Goal: Task Accomplishment & Management: Use online tool/utility

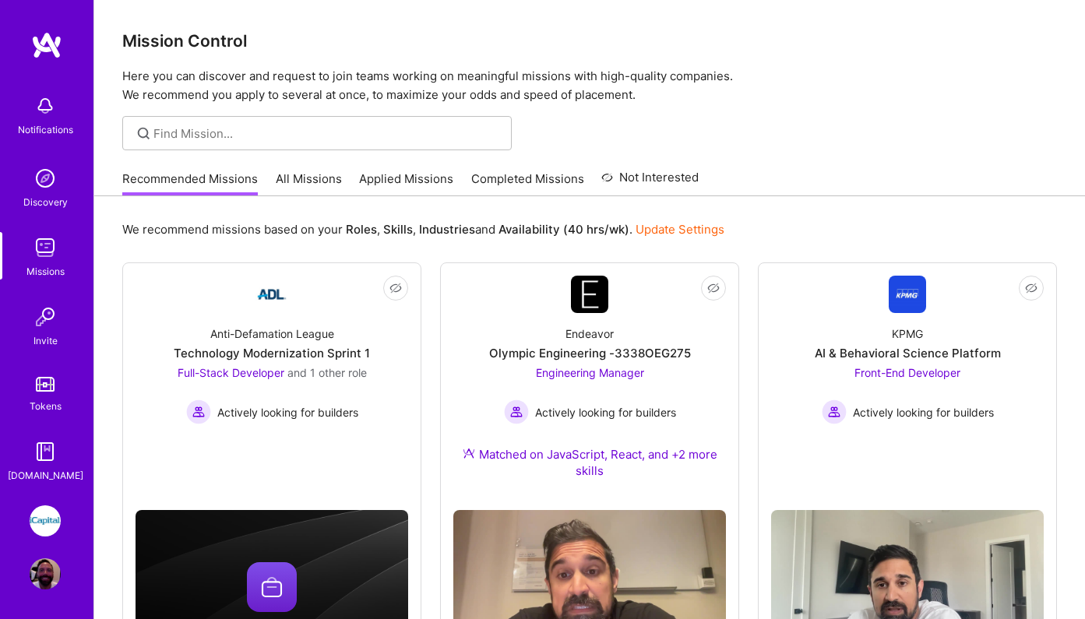
click at [393, 182] on link "Applied Missions" at bounding box center [406, 184] width 94 height 26
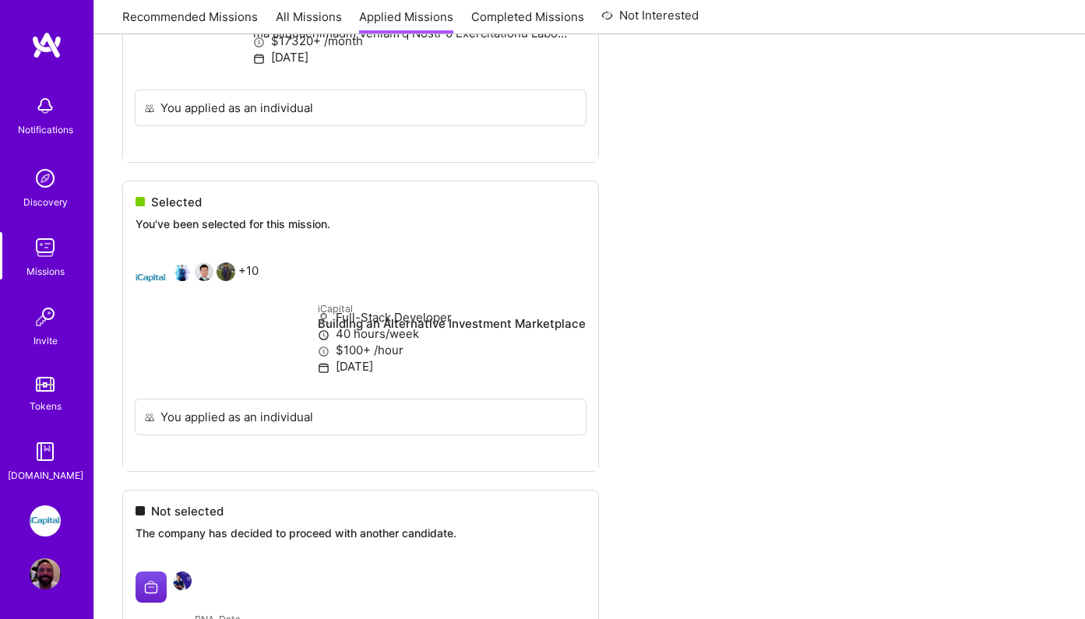
scroll to position [1655, 0]
click at [211, 10] on link "Recommended Missions" at bounding box center [190, 22] width 136 height 26
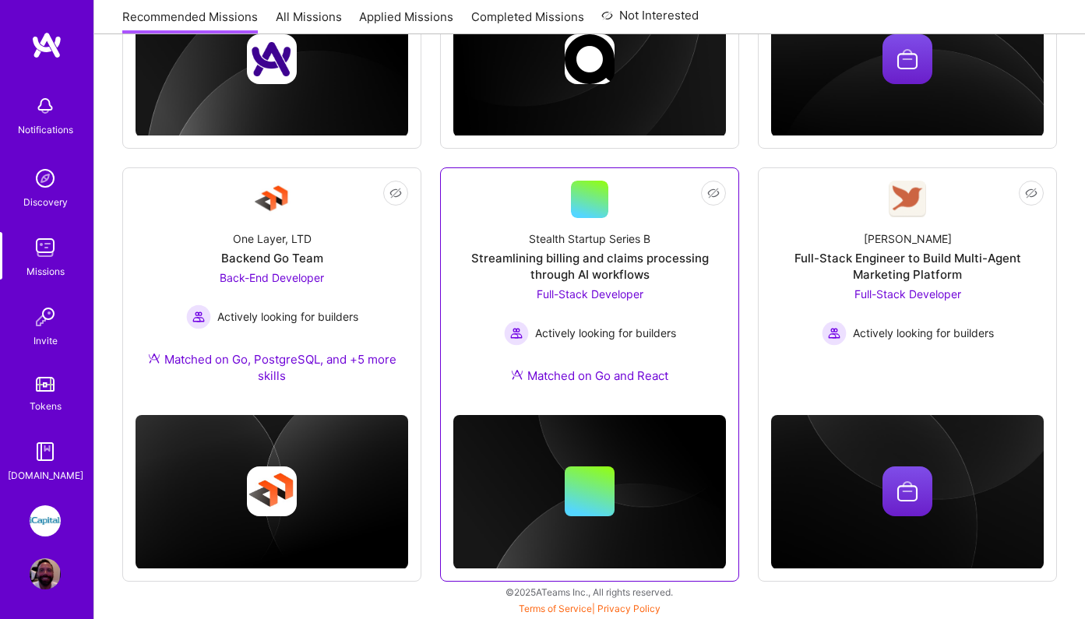
scroll to position [888, 0]
click at [544, 269] on div "Streamlining billing and claims processing through AI workflows" at bounding box center [589, 266] width 273 height 33
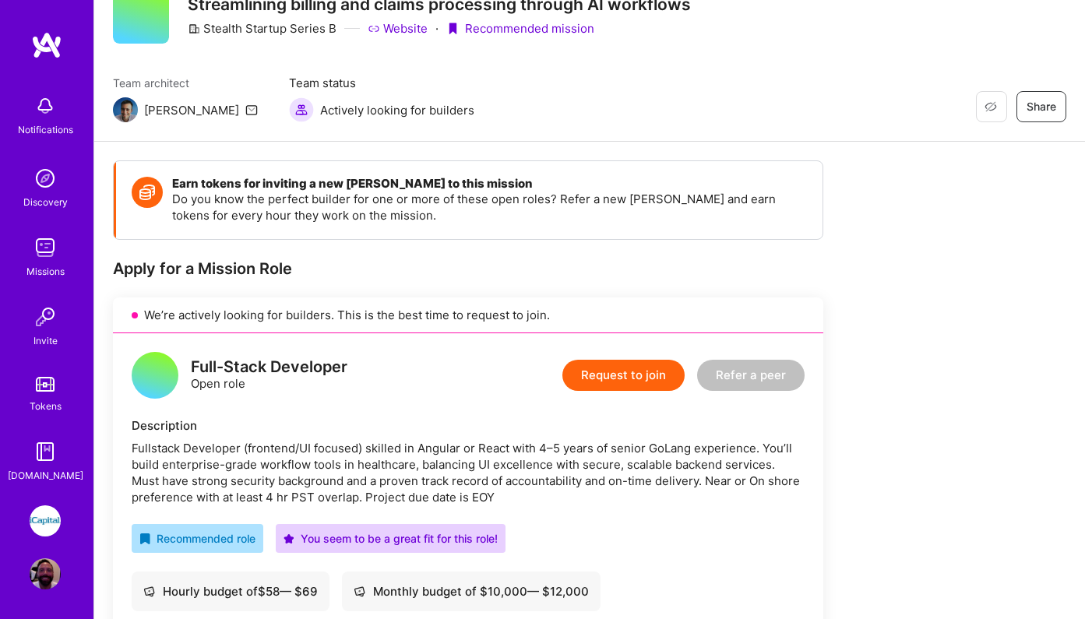
scroll to position [69, 0]
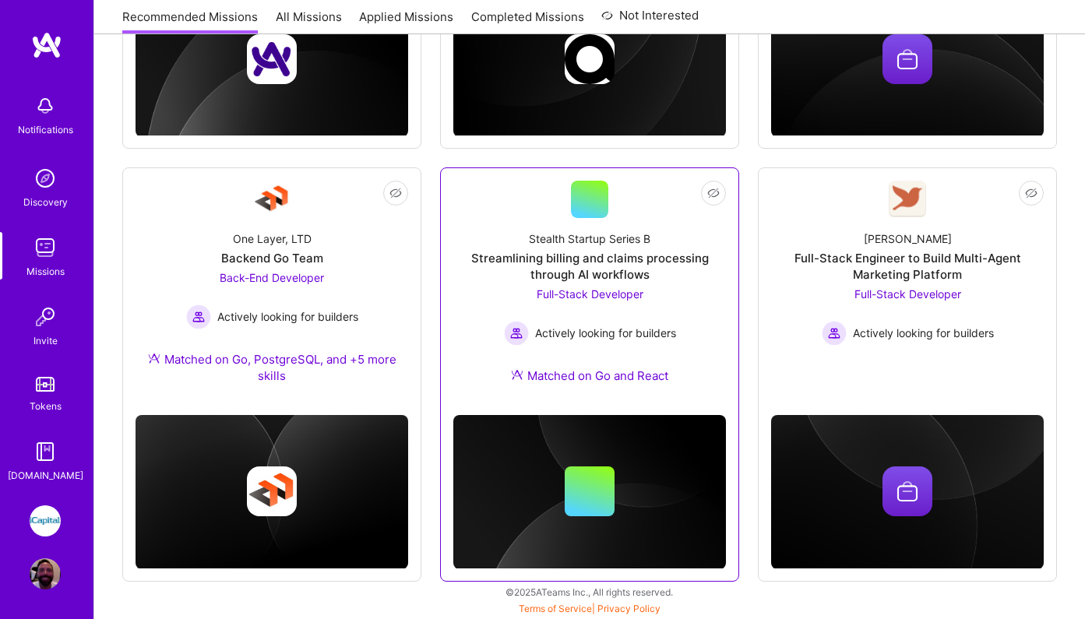
scroll to position [888, 0]
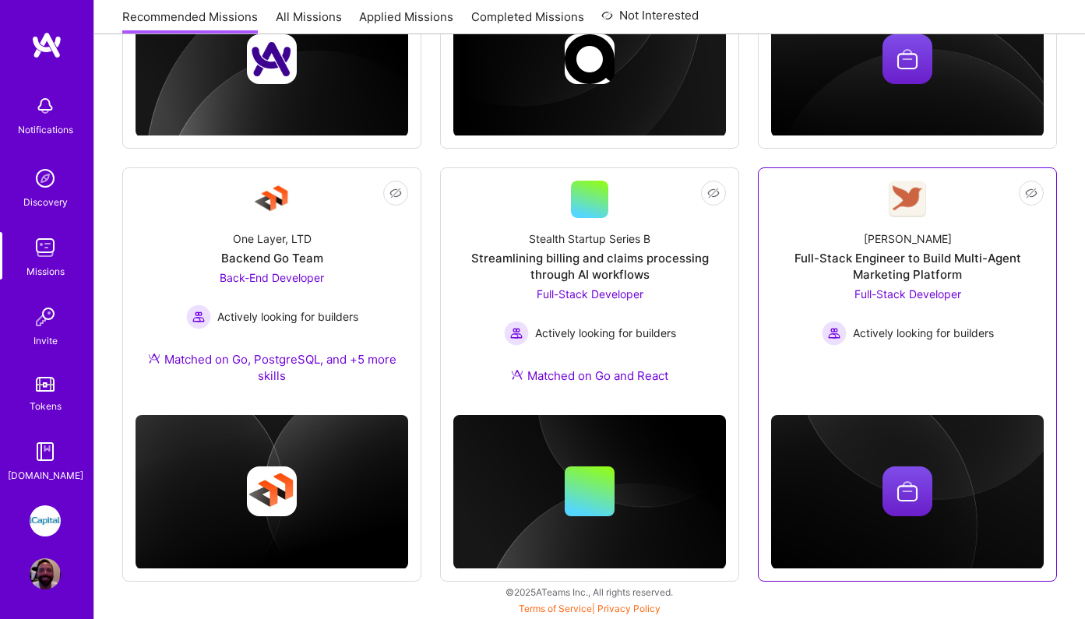
click at [822, 259] on div "Full-Stack Engineer to Build Multi-Agent Marketing Platform" at bounding box center [907, 266] width 273 height 33
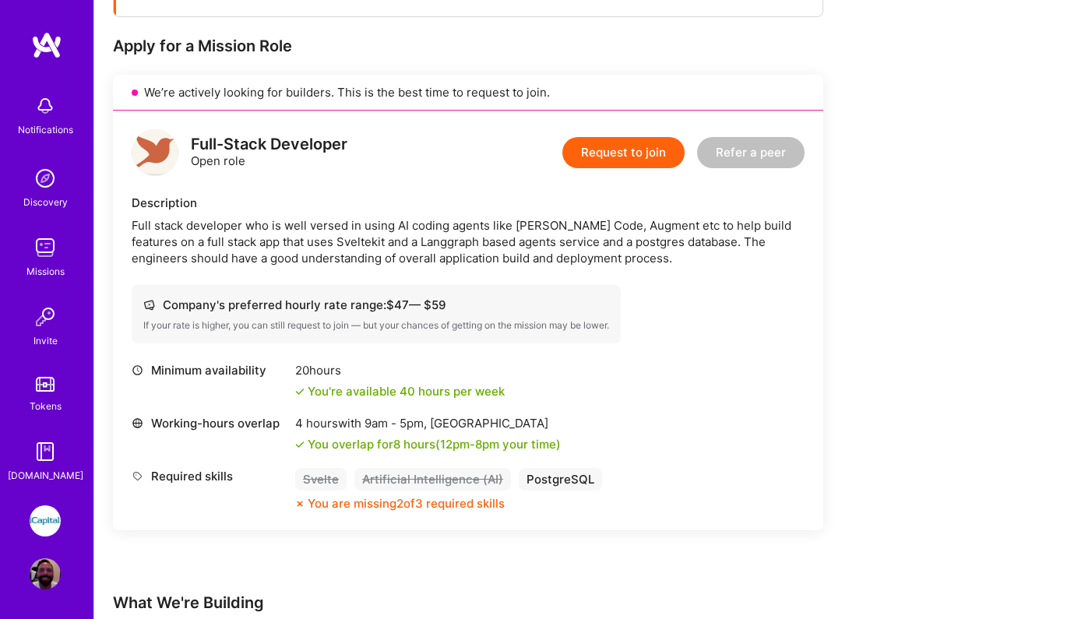
scroll to position [296, 0]
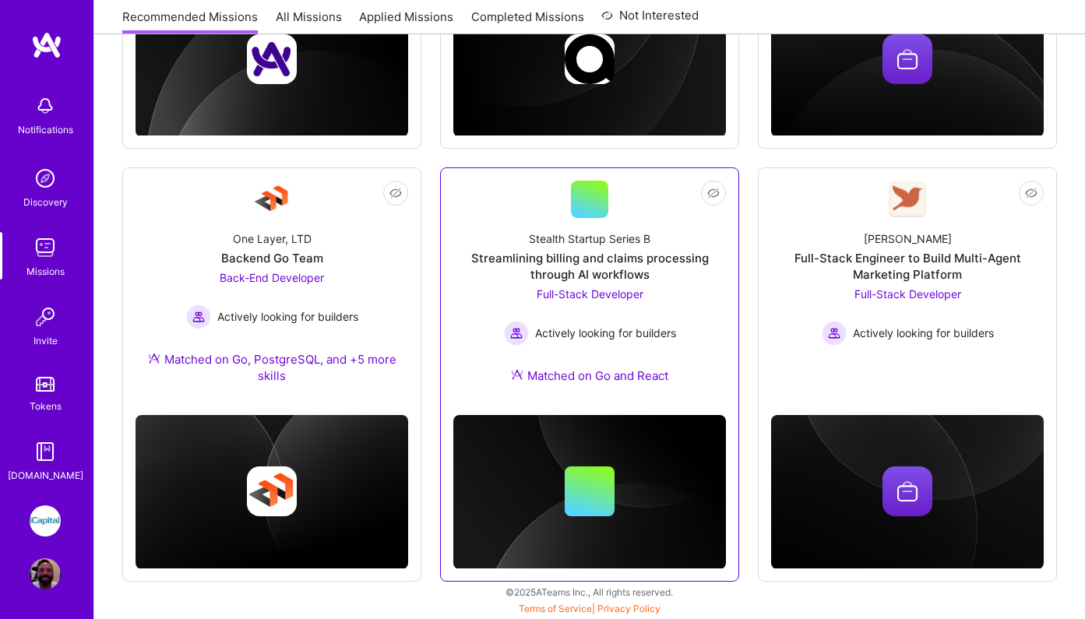
scroll to position [888, 0]
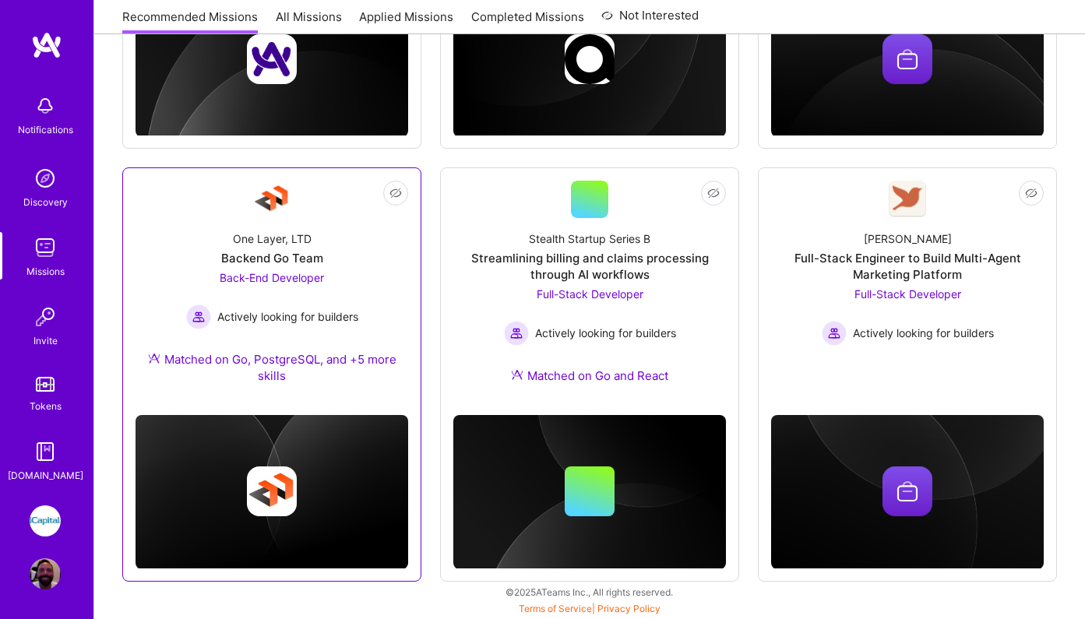
click at [357, 297] on div "Back-End Developer Actively looking for builders" at bounding box center [272, 300] width 172 height 60
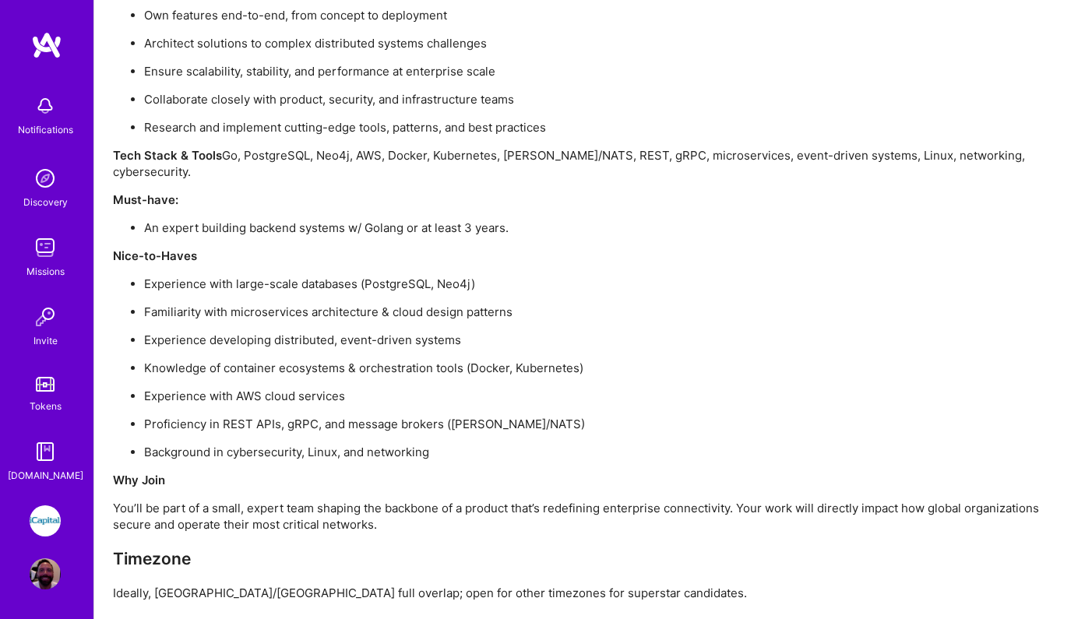
scroll to position [1324, 0]
click at [434, 324] on ul "Experience with large-scale databases (PostgreSQL, Neo4j) Familiarity with micr…" at bounding box center [580, 369] width 935 height 185
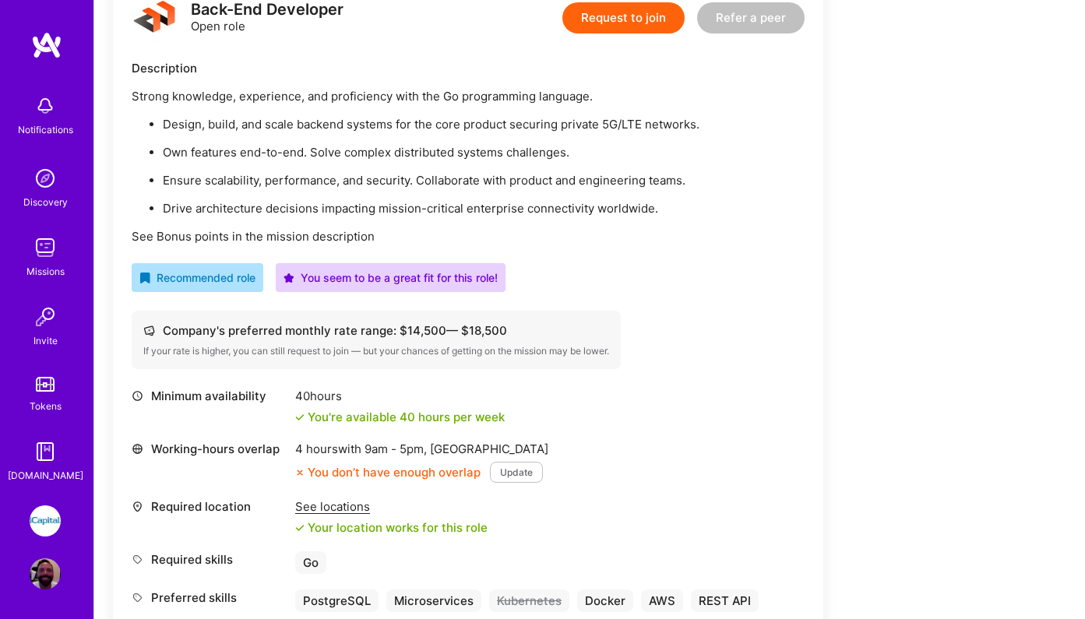
scroll to position [432, 0]
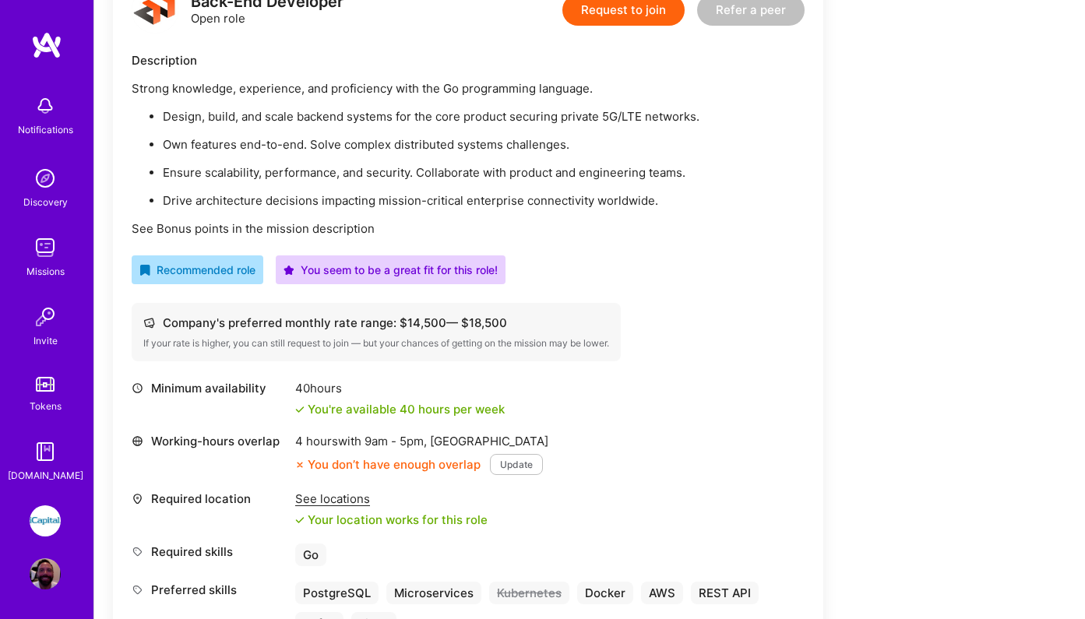
click at [527, 460] on button "Update" at bounding box center [516, 464] width 53 height 21
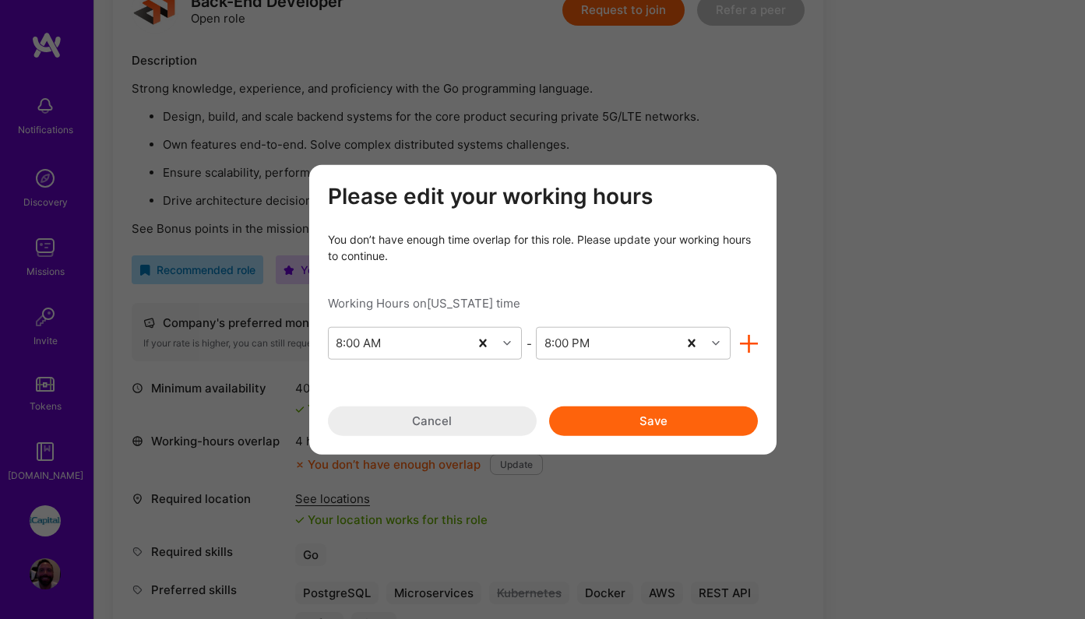
click at [483, 422] on button "Cancel" at bounding box center [432, 422] width 209 height 30
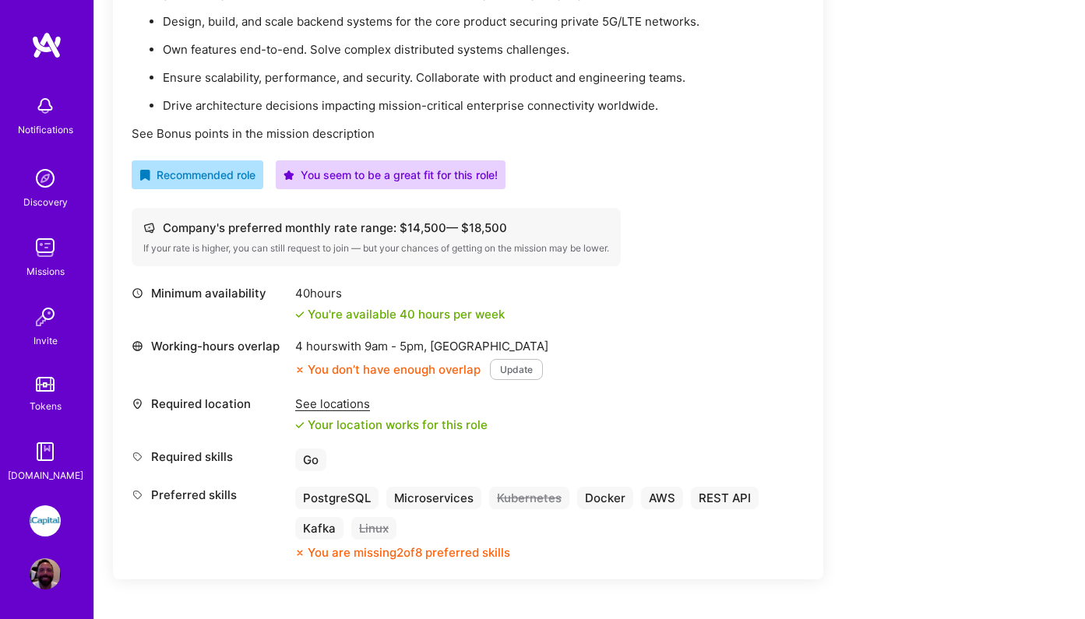
scroll to position [534, 0]
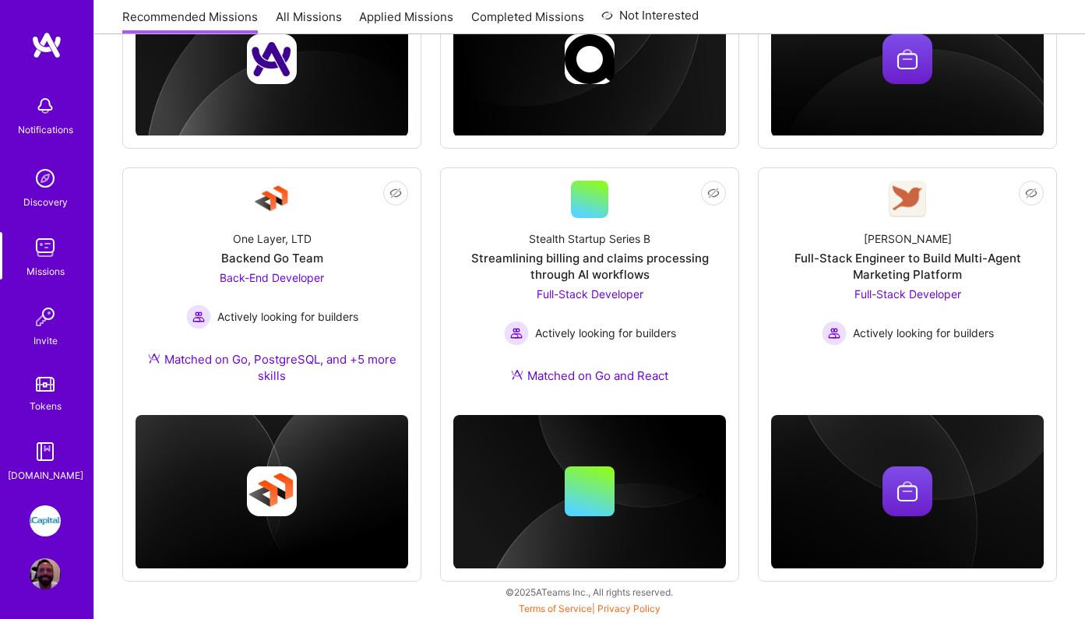
scroll to position [888, 0]
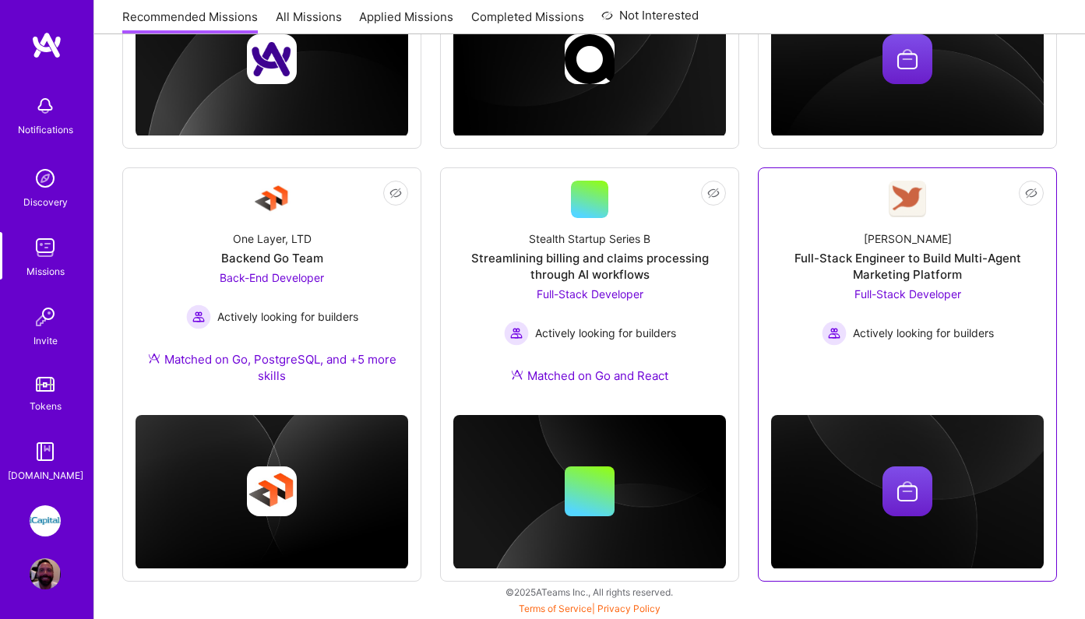
click at [785, 369] on div "Not Interested [PERSON_NAME] Full-Stack Engineer to Build Multi-Agent Marketing…" at bounding box center [907, 375] width 299 height 414
click at [788, 188] on link "Not Interested [PERSON_NAME] Full-Stack Engineer to Build Multi-Agent Marketing…" at bounding box center [907, 275] width 273 height 188
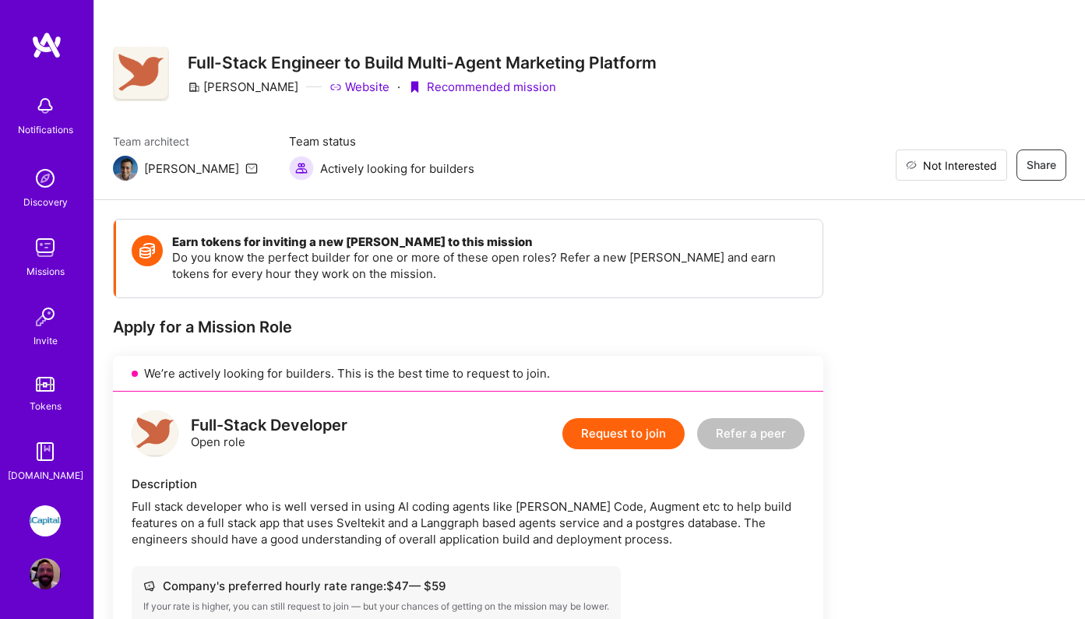
click at [980, 165] on span "Not Interested" at bounding box center [960, 165] width 74 height 16
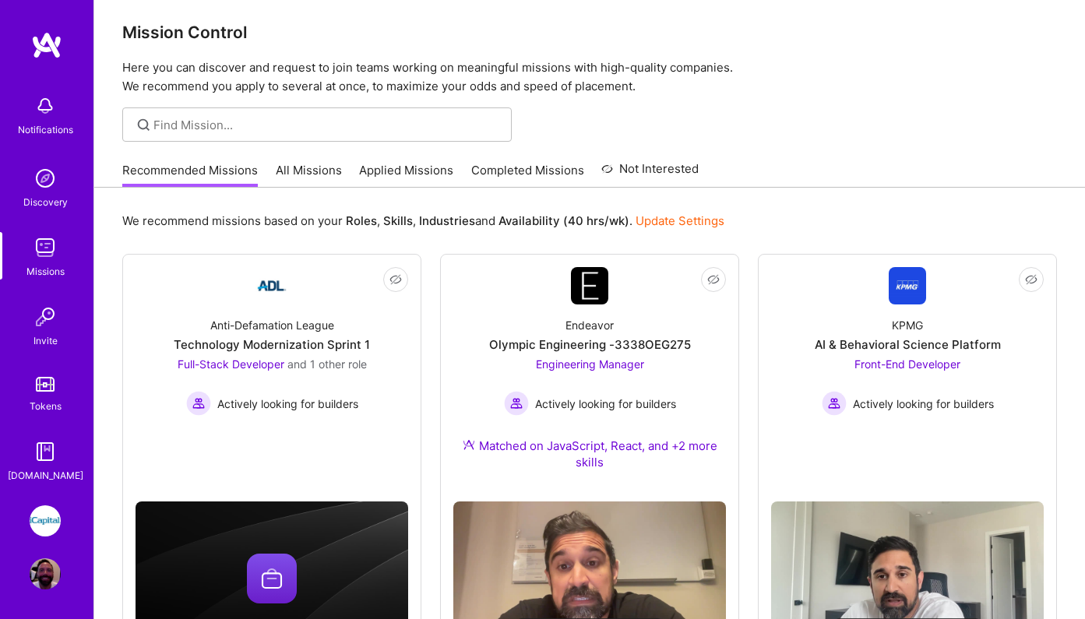
scroll to position [888, 0]
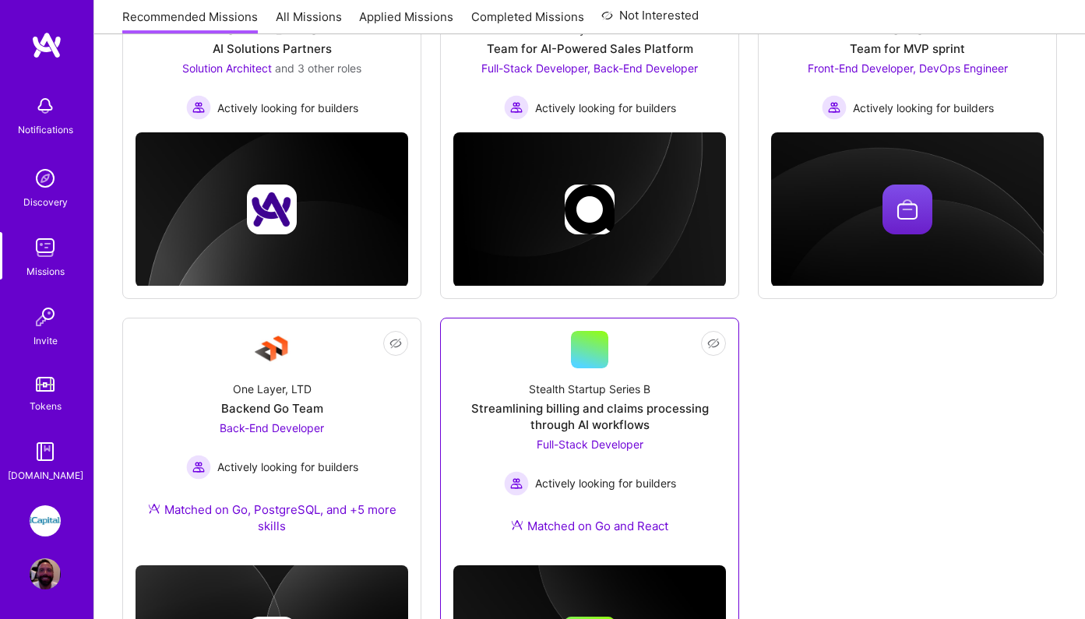
scroll to position [0, -1]
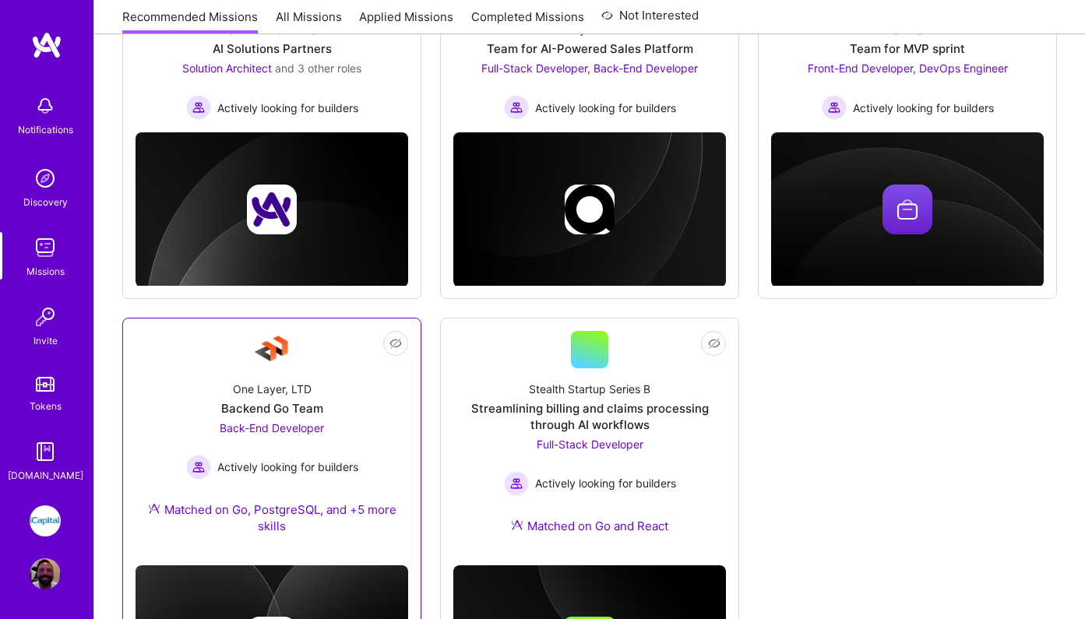
click at [270, 401] on div "Backend Go Team" at bounding box center [272, 408] width 102 height 16
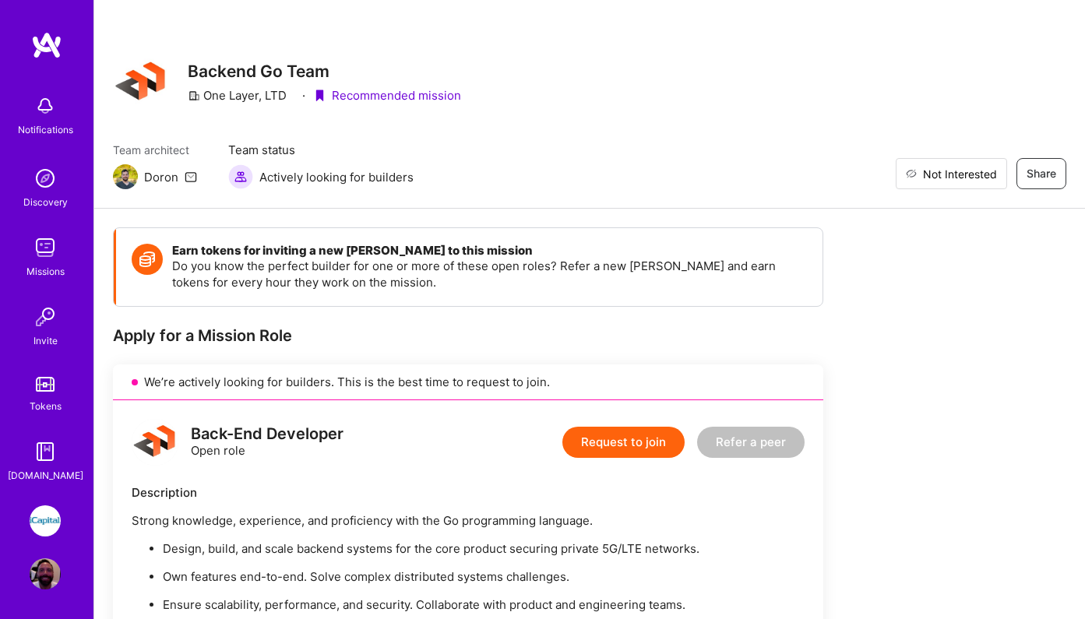
click at [984, 175] on span "Not Interested" at bounding box center [960, 174] width 74 height 16
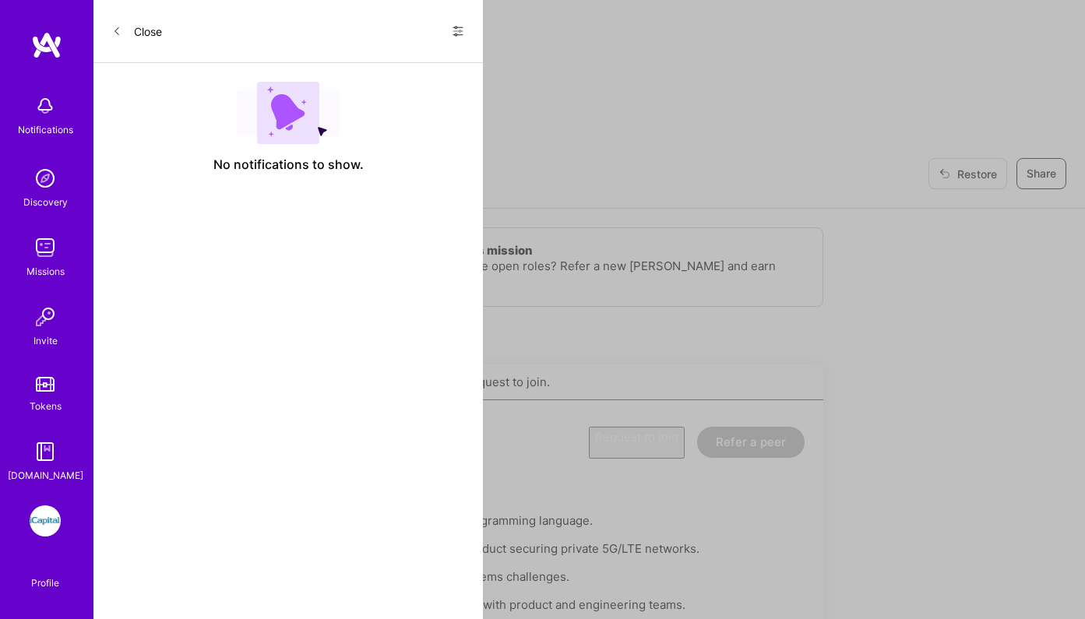
scroll to position [738, 0]
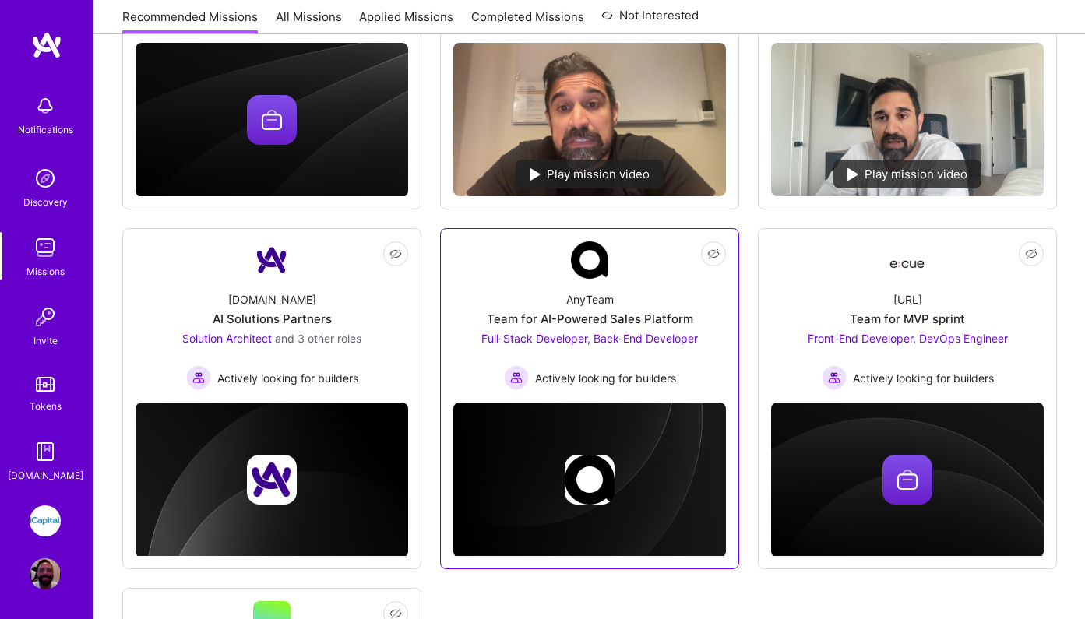
scroll to position [468, 0]
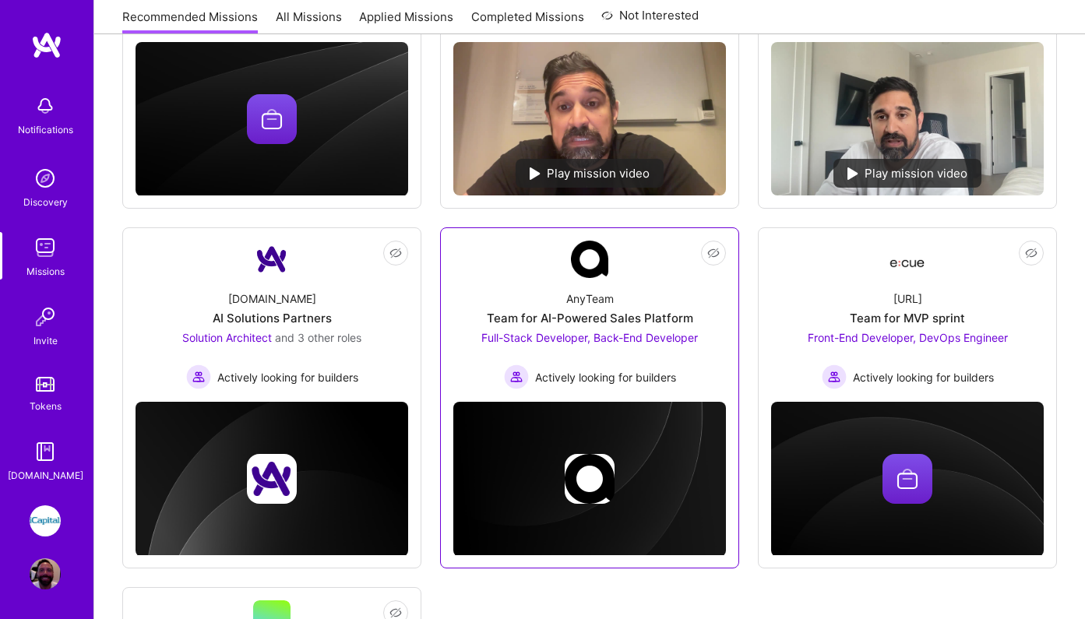
click at [642, 337] on span "Full-Stack Developer, Back-End Developer" at bounding box center [589, 337] width 217 height 13
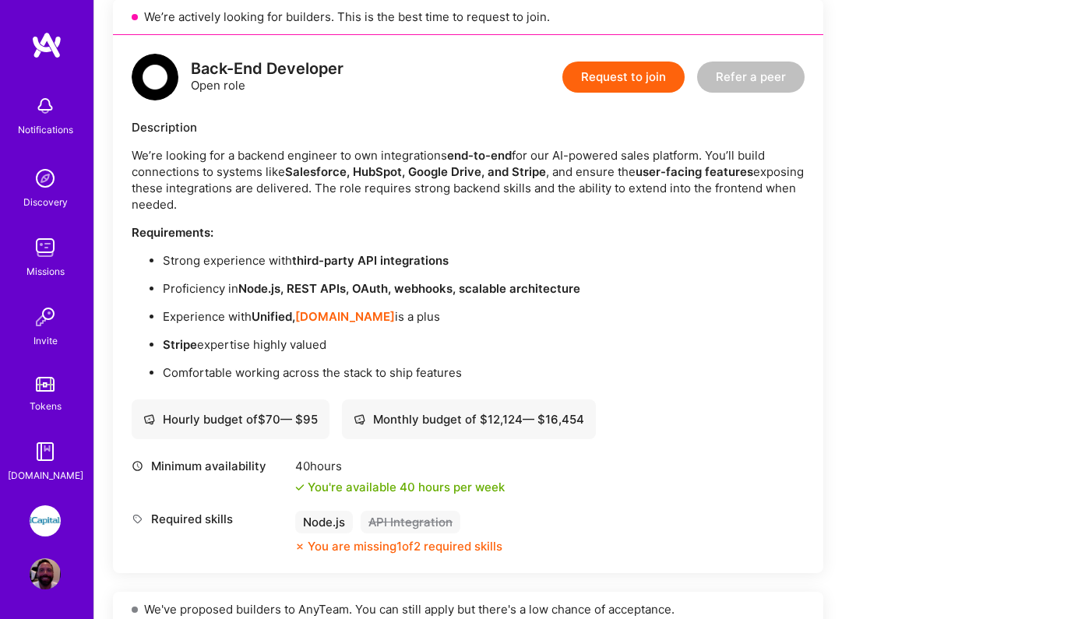
scroll to position [359, 0]
